Goal: Task Accomplishment & Management: Manage account settings

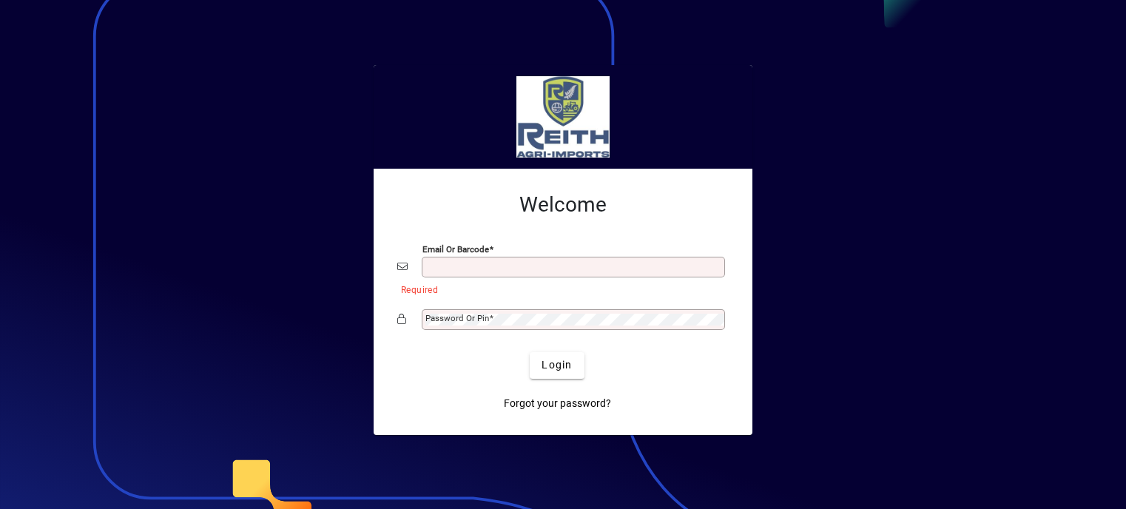
click at [502, 263] on input "Email or Barcode" at bounding box center [575, 267] width 299 height 12
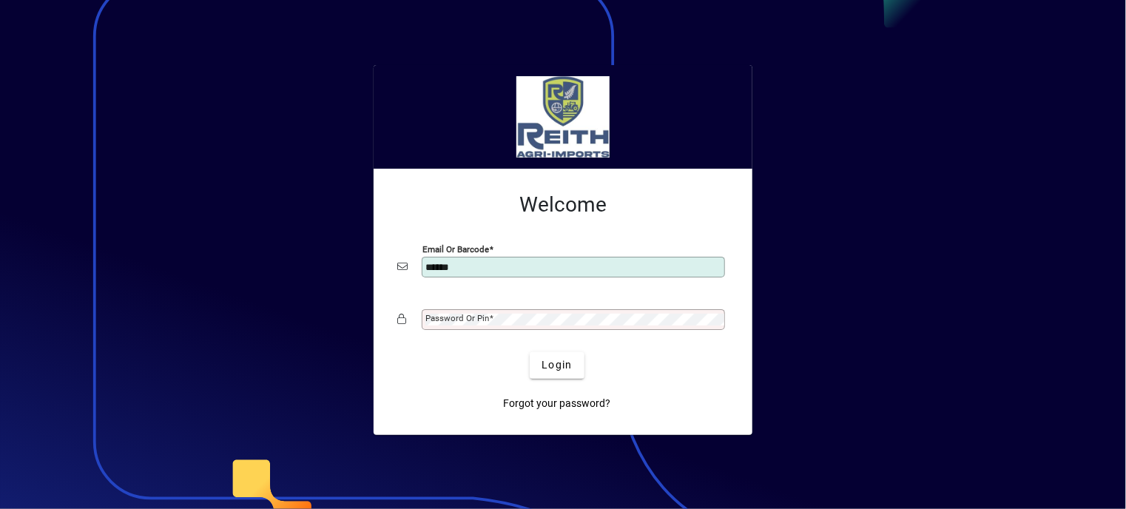
type input "**********"
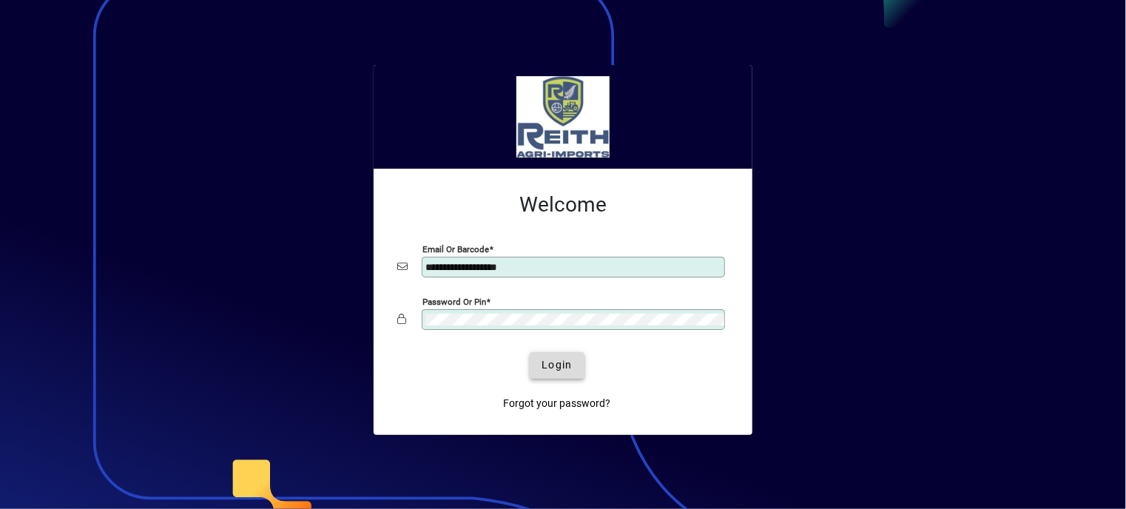
click at [581, 372] on span "submit" at bounding box center [557, 366] width 54 height 36
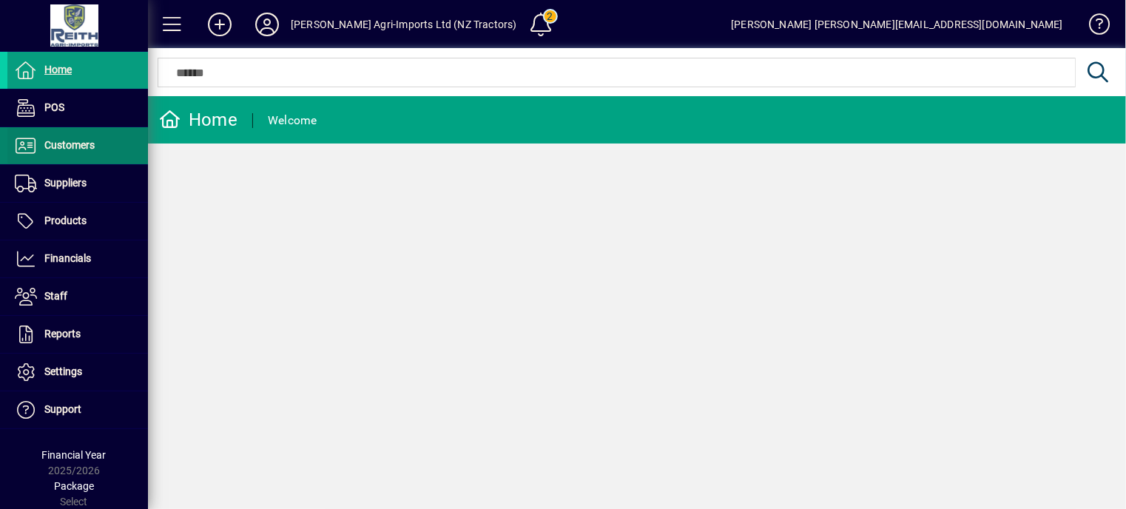
click at [61, 142] on span "Customers" at bounding box center [69, 145] width 50 height 12
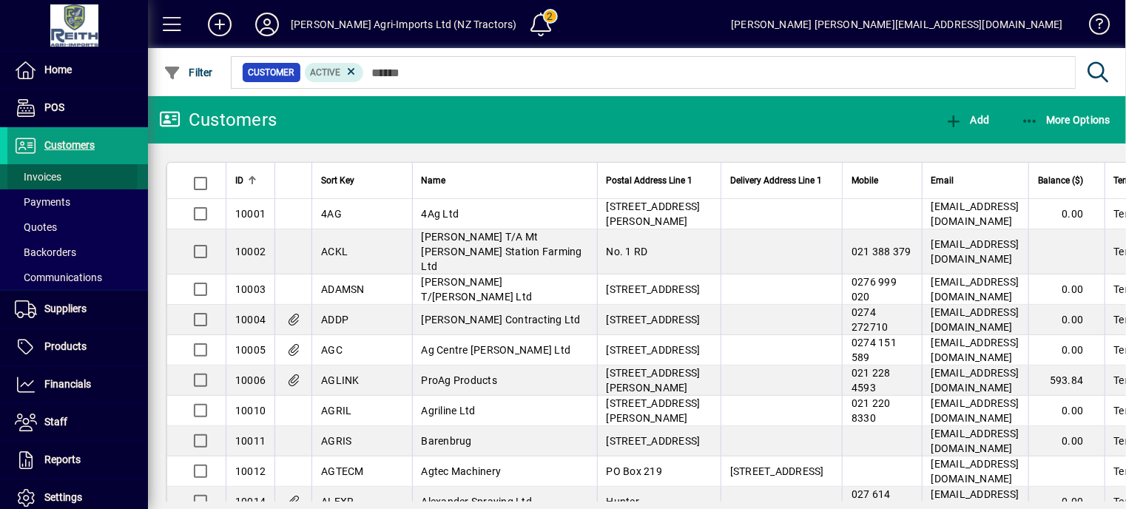
click at [36, 174] on span "Invoices" at bounding box center [38, 177] width 47 height 12
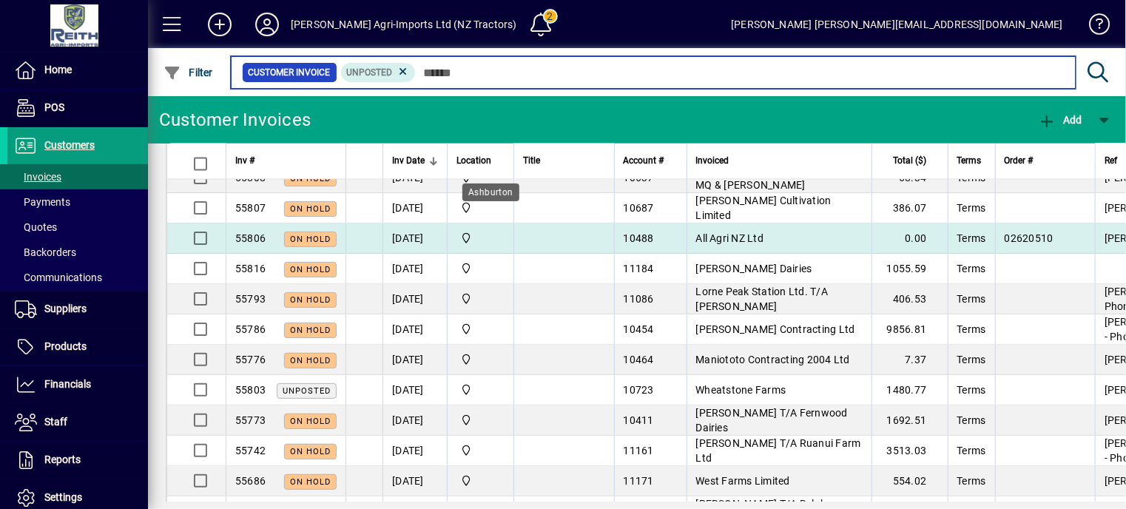
scroll to position [1554, 0]
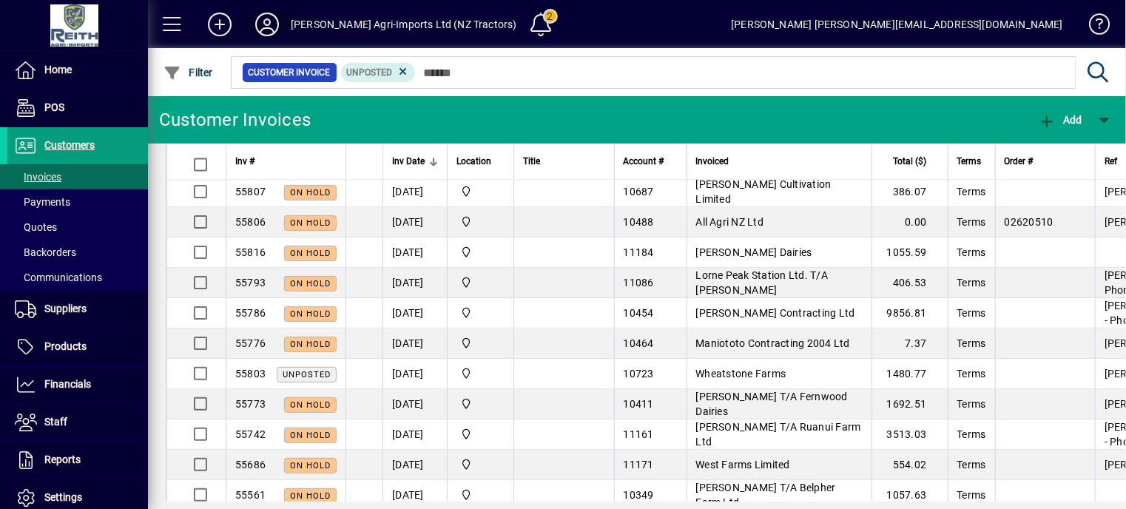
click at [283, 28] on span at bounding box center [266, 25] width 47 height 36
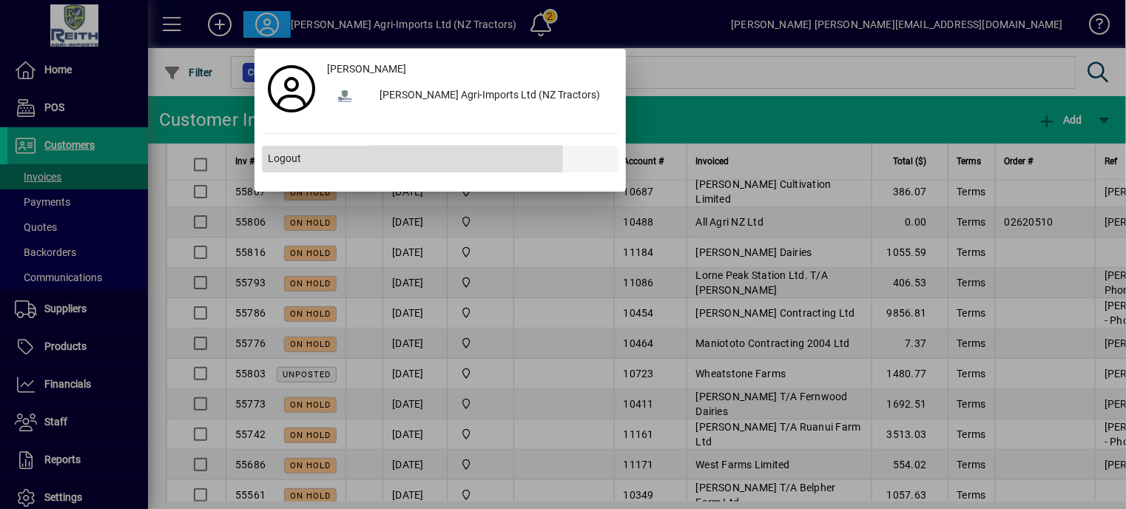
click at [278, 155] on span "Logout" at bounding box center [284, 159] width 33 height 16
